Goal: Navigation & Orientation: Find specific page/section

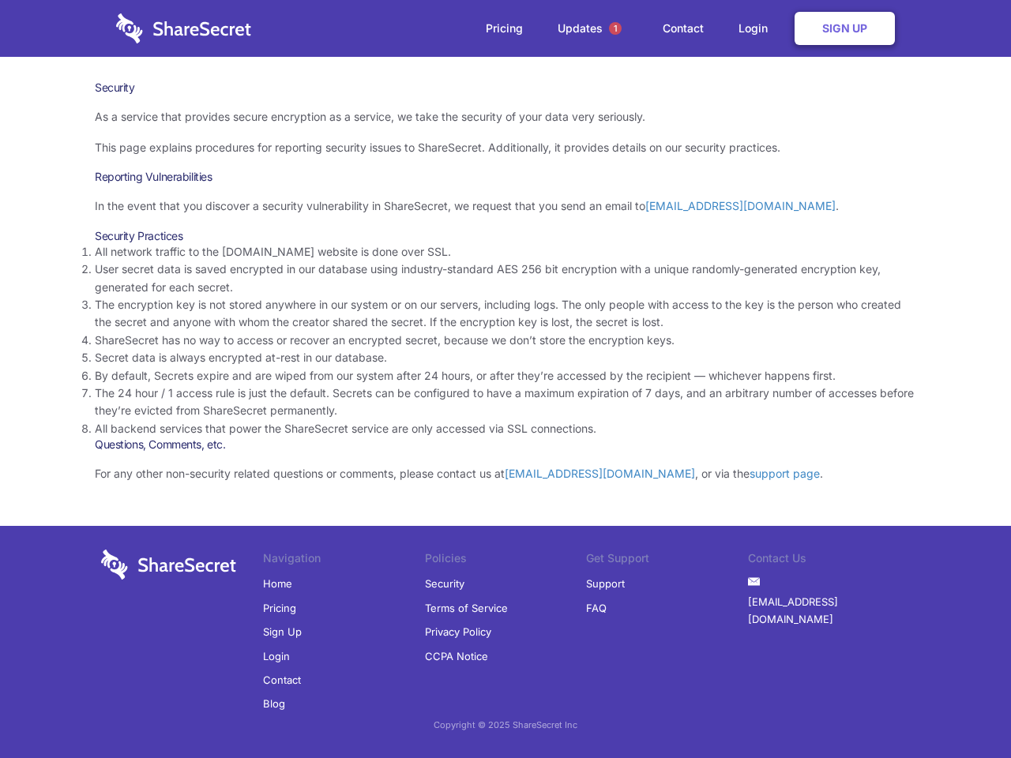
click at [506, 379] on li "By default, Secrets expire and are wiped from our system after 24 hours, or aft…" at bounding box center [506, 375] width 822 height 17
click at [615, 28] on span "1" at bounding box center [615, 28] width 13 height 13
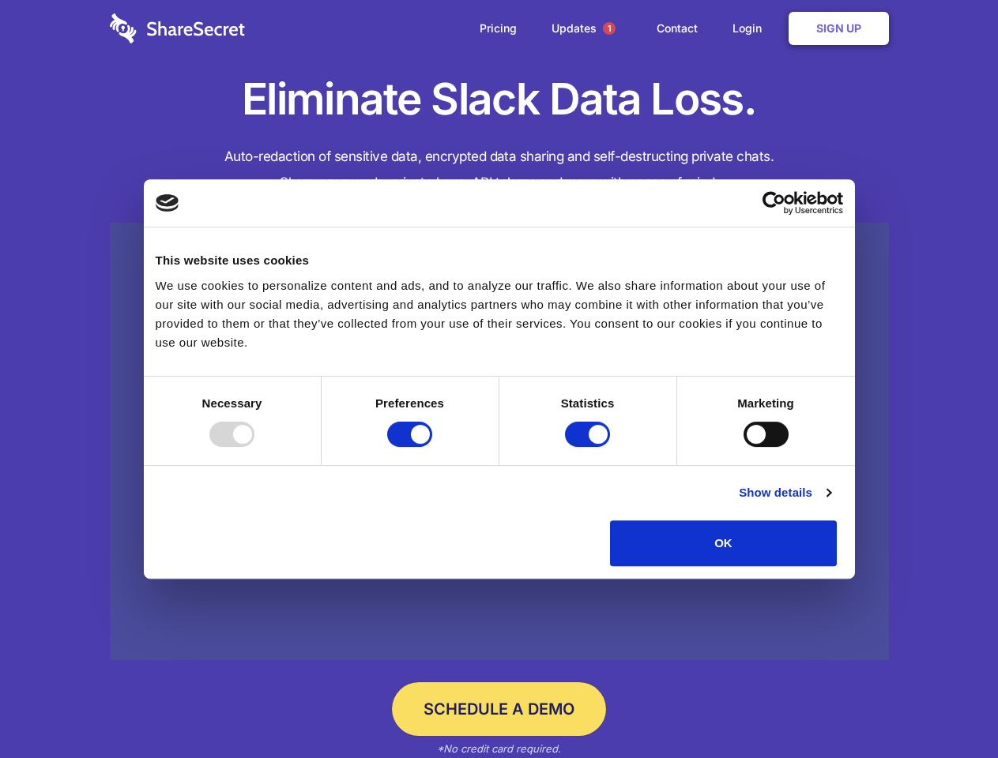
click at [254, 447] on div at bounding box center [231, 434] width 45 height 25
click at [432, 447] on input "Preferences" at bounding box center [409, 434] width 45 height 25
checkbox input "false"
click at [589, 447] on input "Statistics" at bounding box center [587, 434] width 45 height 25
checkbox input "false"
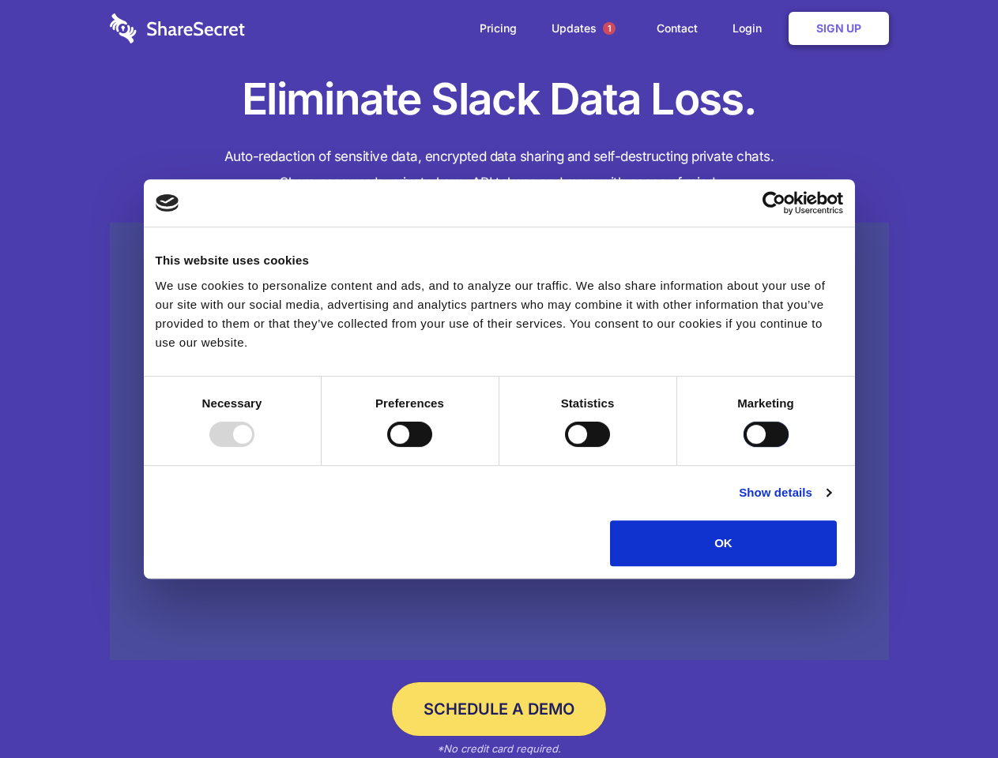
click at [743, 447] on input "Marketing" at bounding box center [765, 434] width 45 height 25
checkbox input "true"
click at [830, 502] on link "Show details" at bounding box center [785, 492] width 92 height 19
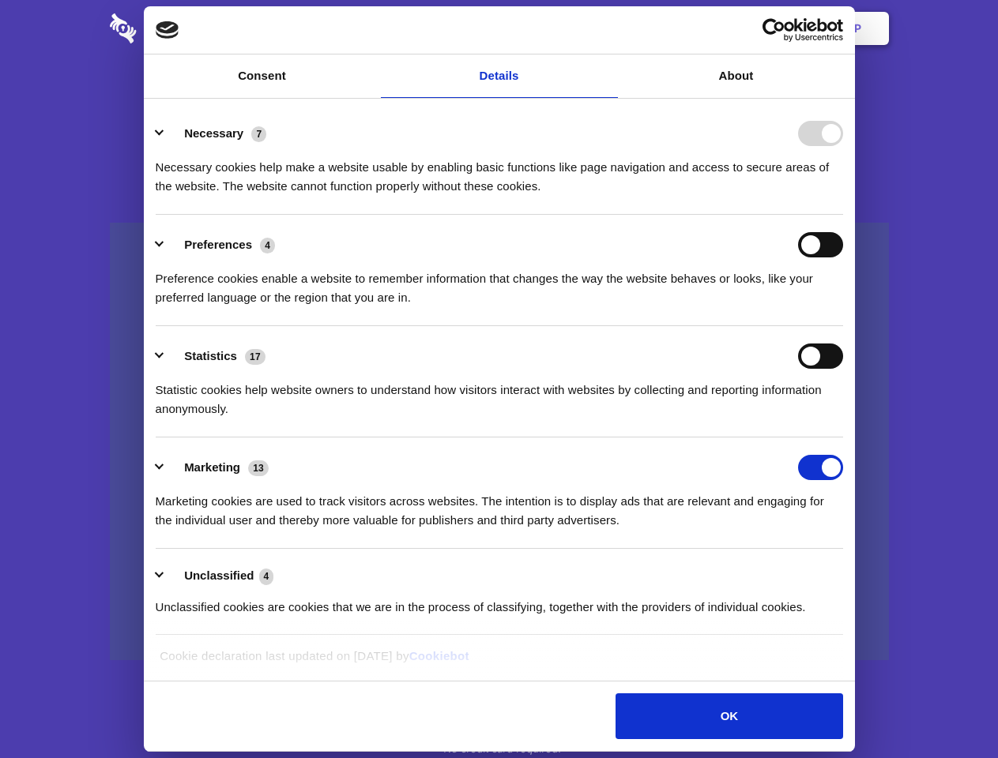
click at [843, 215] on li "Necessary 7 Necessary cookies help make a website usable by enabling basic func…" at bounding box center [499, 158] width 687 height 111
click at [608, 28] on span "1" at bounding box center [609, 28] width 13 height 13
